Goal: Task Accomplishment & Management: Use online tool/utility

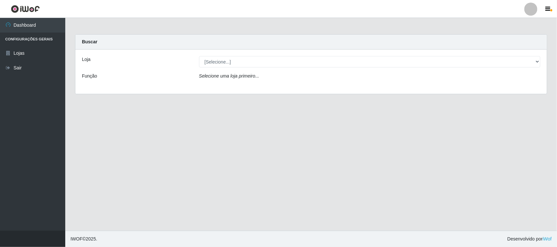
click at [209, 63] on select "[Selecione...] Rede Compras Supermercados - LOJA 1" at bounding box center [369, 61] width 341 height 11
select select "158"
click at [199, 56] on select "[Selecione...] Rede Compras Supermercados - LOJA 1" at bounding box center [369, 61] width 341 height 11
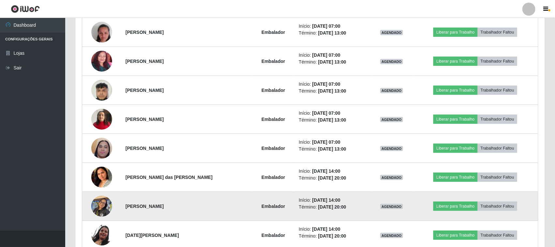
scroll to position [227, 0]
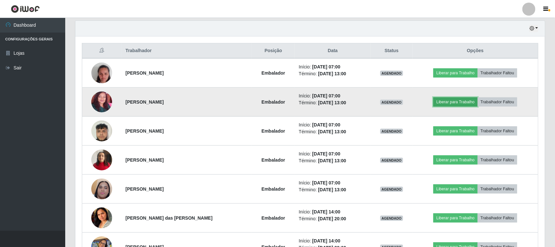
click at [452, 105] on button "Liberar para Trabalho" at bounding box center [455, 101] width 44 height 9
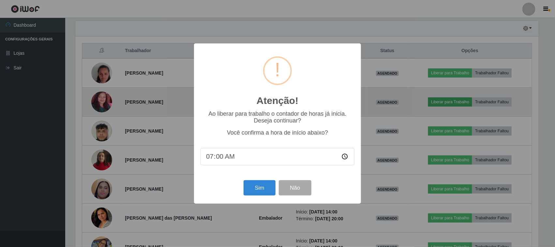
scroll to position [136, 465]
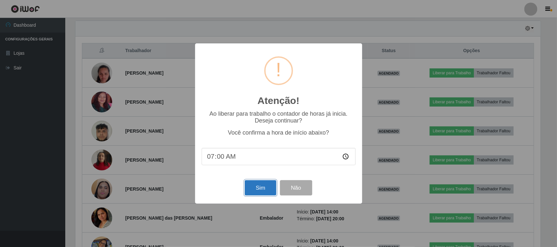
click at [259, 188] on button "Sim" at bounding box center [261, 187] width 32 height 15
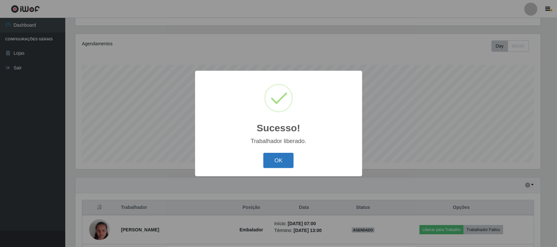
click at [283, 163] on button "OK" at bounding box center [278, 160] width 30 height 15
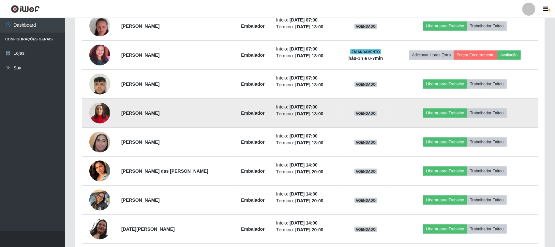
scroll to position [152, 0]
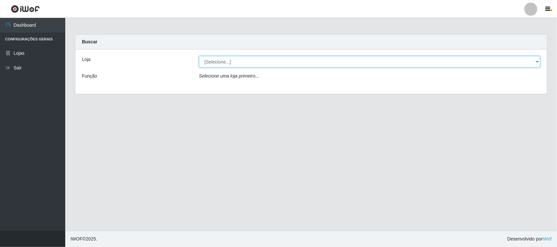
click at [235, 56] on select "[Selecione...] Rede Compras Supermercados - LOJA 1" at bounding box center [369, 61] width 341 height 11
select select "158"
click at [199, 56] on select "[Selecione...] Rede Compras Supermercados - LOJA 1" at bounding box center [369, 61] width 341 height 11
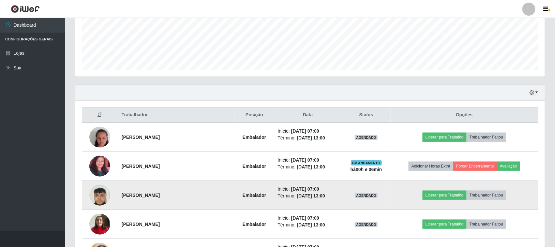
scroll to position [204, 0]
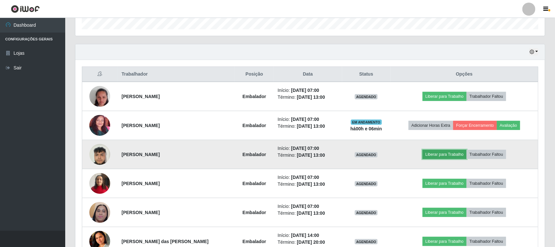
click at [446, 157] on button "Liberar para Trabalho" at bounding box center [445, 154] width 44 height 9
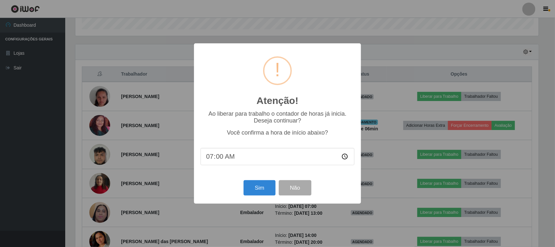
scroll to position [136, 465]
click at [255, 196] on button "Sim" at bounding box center [261, 187] width 32 height 15
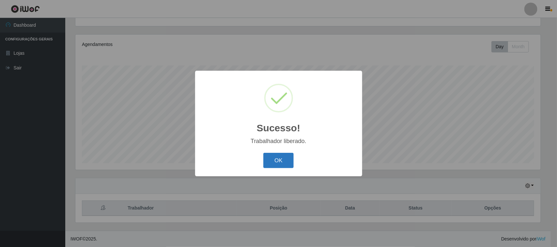
click at [278, 167] on button "OK" at bounding box center [278, 160] width 30 height 15
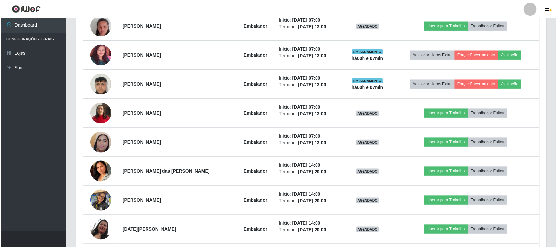
scroll to position [233, 0]
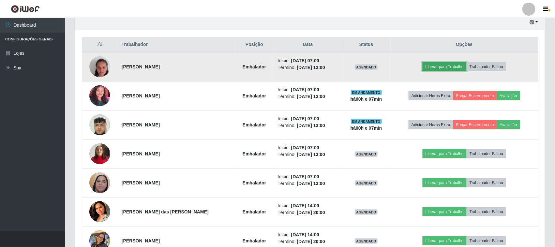
click at [446, 70] on button "Liberar para Trabalho" at bounding box center [445, 66] width 44 height 9
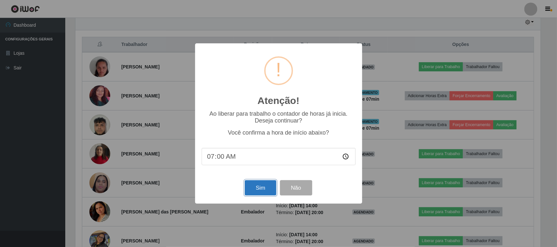
click at [259, 190] on button "Sim" at bounding box center [261, 187] width 32 height 15
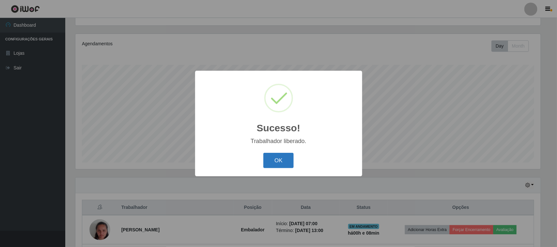
click at [279, 163] on button "OK" at bounding box center [278, 160] width 30 height 15
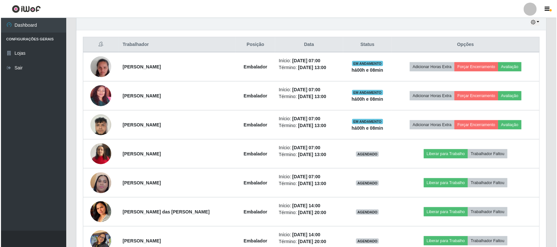
scroll to position [274, 0]
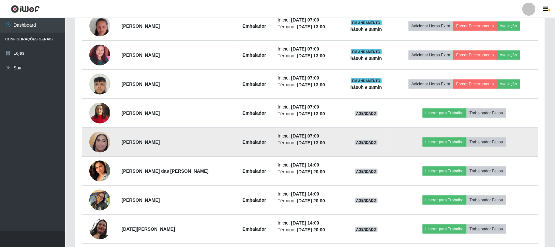
click at [97, 142] on img at bounding box center [99, 142] width 21 height 46
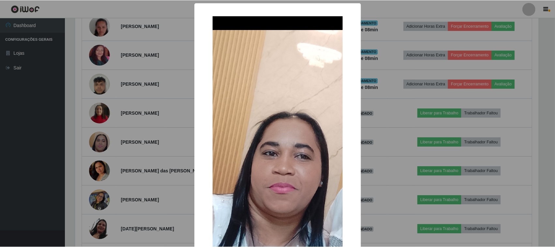
scroll to position [99, 0]
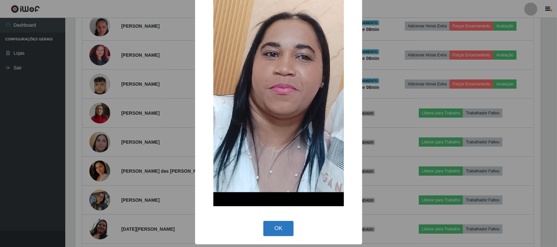
click at [274, 226] on button "OK" at bounding box center [278, 228] width 30 height 15
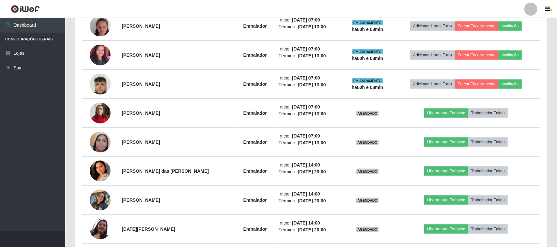
scroll to position [136, 470]
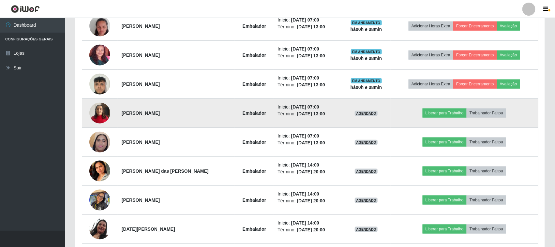
click at [100, 114] on img at bounding box center [99, 113] width 21 height 28
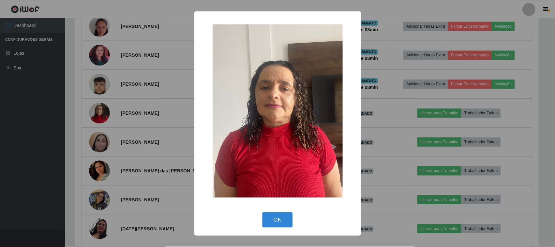
scroll to position [136, 465]
drag, startPoint x: 278, startPoint y: 215, endPoint x: 267, endPoint y: 209, distance: 12.4
click at [277, 216] on button "OK" at bounding box center [278, 220] width 30 height 15
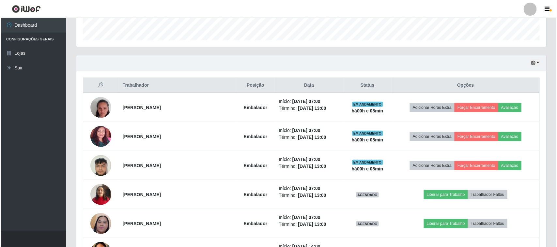
scroll to position [274, 0]
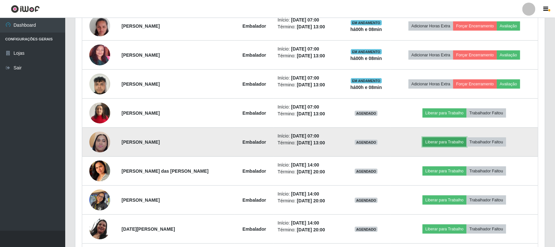
click at [450, 144] on button "Liberar para Trabalho" at bounding box center [445, 142] width 44 height 9
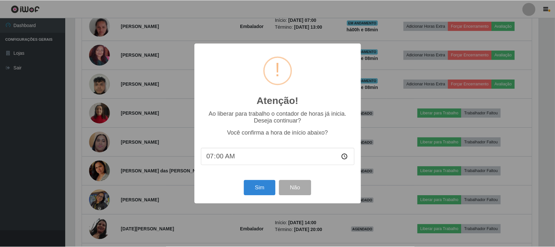
scroll to position [136, 465]
click at [259, 189] on button "Sim" at bounding box center [261, 187] width 32 height 15
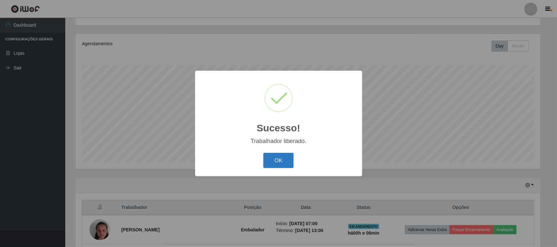
click at [276, 162] on button "OK" at bounding box center [278, 160] width 30 height 15
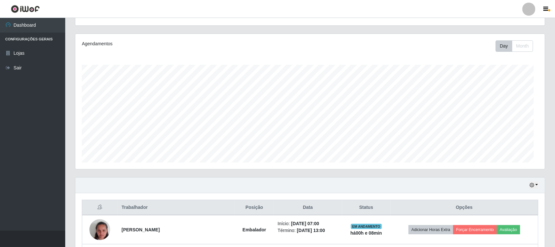
scroll to position [0, 0]
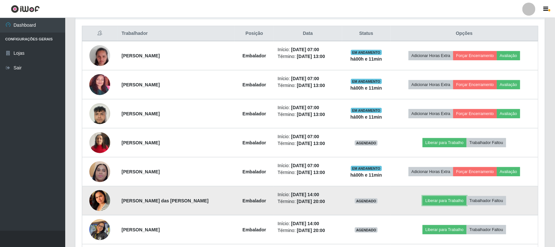
drag, startPoint x: 442, startPoint y: 200, endPoint x: 436, endPoint y: 195, distance: 7.6
click at [438, 196] on td "Liberar para Trabalho Trabalhador Faltou" at bounding box center [465, 200] width 148 height 29
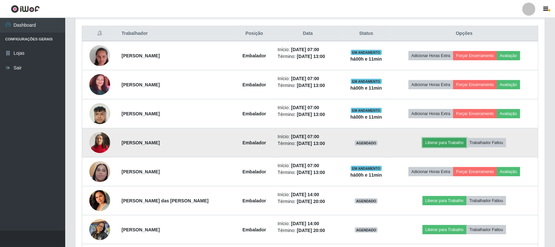
click at [442, 142] on button "Liberar para Trabalho" at bounding box center [445, 142] width 44 height 9
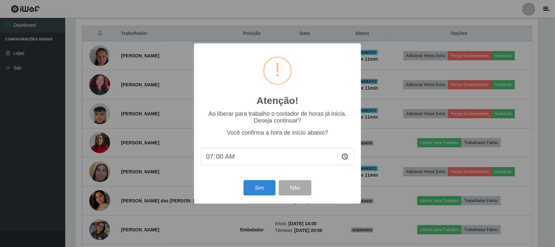
scroll to position [136, 465]
click at [251, 186] on button "Sim" at bounding box center [261, 187] width 32 height 15
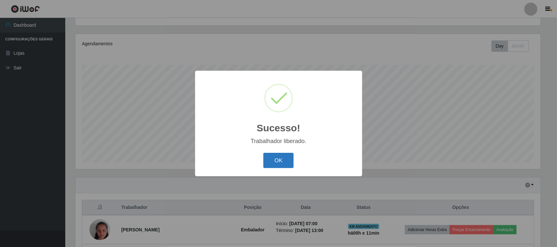
click at [283, 161] on button "OK" at bounding box center [278, 160] width 30 height 15
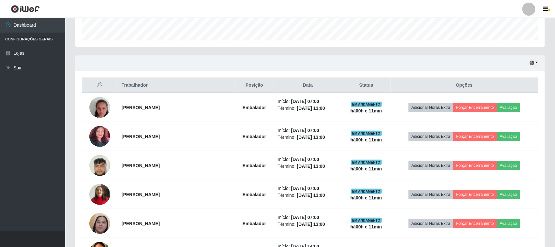
scroll to position [70, 0]
